Goal: Information Seeking & Learning: Check status

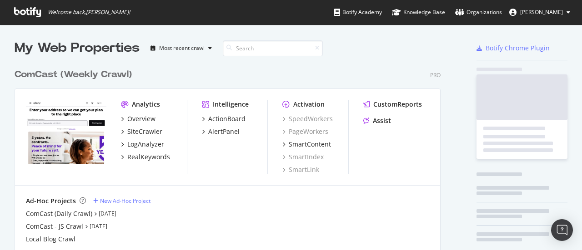
scroll to position [244, 568]
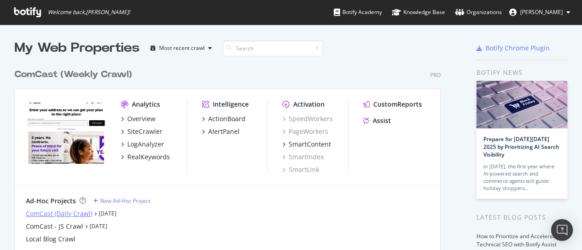
click at [81, 215] on div "ComCast (Daily Crawl)" at bounding box center [59, 213] width 66 height 9
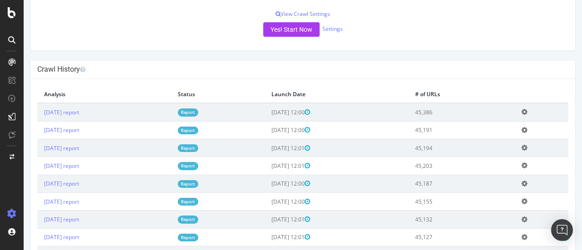
scroll to position [221, 0]
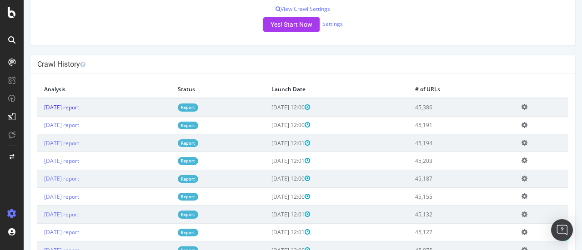
click at [79, 107] on link "[DATE] report" at bounding box center [61, 108] width 35 height 8
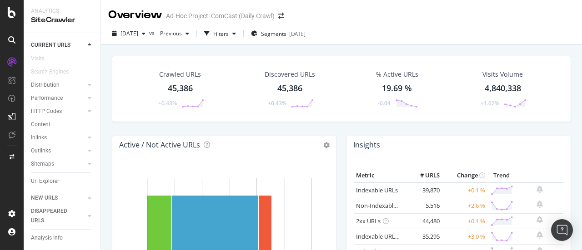
scroll to position [64, 0]
click at [44, 162] on div "Url Explorer" at bounding box center [45, 167] width 28 height 10
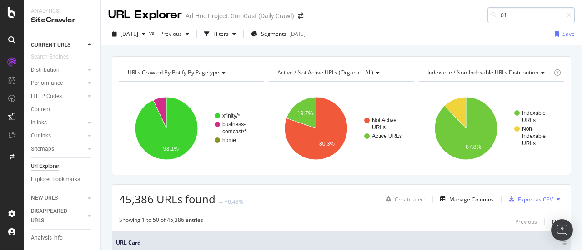
click at [522, 16] on input "01" at bounding box center [530, 15] width 87 height 16
type input "0"
drag, startPoint x: 536, startPoint y: 15, endPoint x: 435, endPoint y: 17, distance: 100.4
click at [435, 17] on div "URL Explorer Ad-Hoc Project: ComCast (Daily Crawl) [DOMAIN_NAME][URL]" at bounding box center [341, 11] width 481 height 23
paste input "[URL][DOMAIN_NAME]"
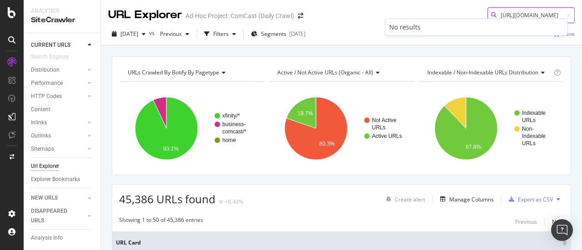
scroll to position [0, 21]
click at [495, 14] on input "[URL][DOMAIN_NAME]" at bounding box center [530, 15] width 87 height 16
drag, startPoint x: 503, startPoint y: 14, endPoint x: 457, endPoint y: 16, distance: 45.5
click at [457, 16] on div "URL Explorer Ad-Hoc Project: ComCast (Daily Crawl) [URL][DOMAIN_NAME]" at bounding box center [341, 11] width 481 height 23
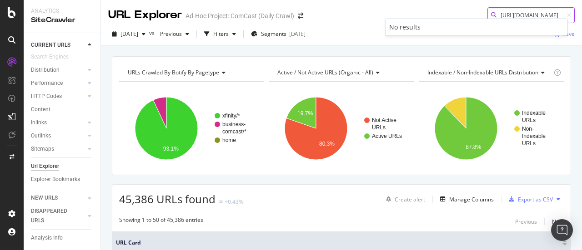
click at [513, 11] on input "[URL][DOMAIN_NAME]" at bounding box center [530, 15] width 87 height 16
type input "[URL][DOMAIN_NAME]"
